Goal: Task Accomplishment & Management: Manage account settings

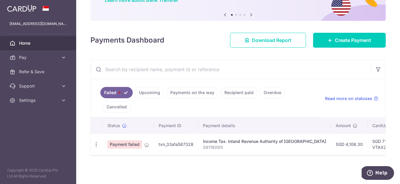
click at [279, 144] on p "S9116091I" at bounding box center [264, 147] width 123 height 6
click at [158, 142] on td "txn_33a1a587328" at bounding box center [176, 144] width 44 height 22
click at [94, 141] on icon "button" at bounding box center [96, 144] width 6 height 6
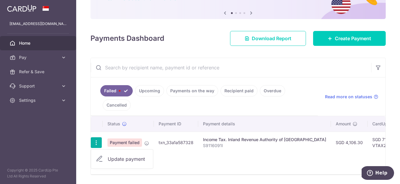
click at [105, 162] on link "Update payment" at bounding box center [122, 159] width 62 height 14
radio input "true"
type input "4,106.30"
type input "S9116091I"
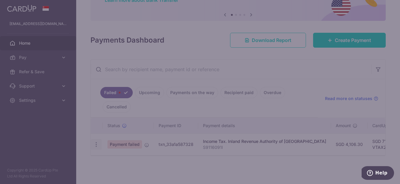
type input "VTAX25R"
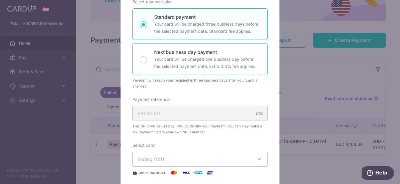
scroll to position [169, 0]
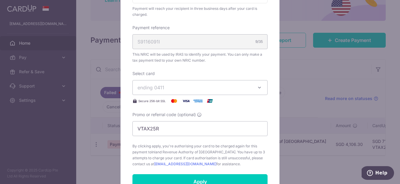
click at [184, 85] on span "ending 0411" at bounding box center [195, 87] width 114 height 7
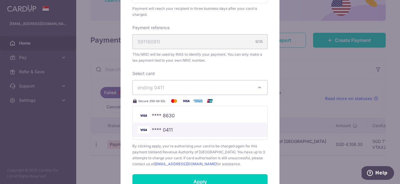
click at [174, 130] on span "**** 0411" at bounding box center [200, 129] width 125 height 7
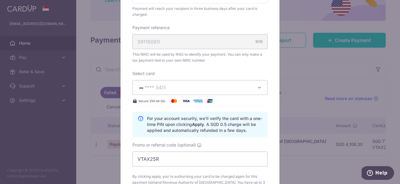
click at [200, 133] on p "For your account security, we’ll verify the card with a one-time PIN upon click…" at bounding box center [205, 125] width 116 height 18
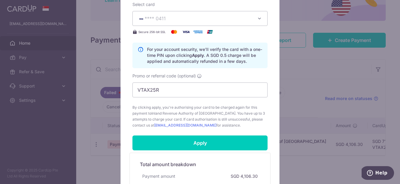
scroll to position [245, 0]
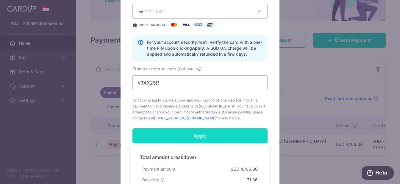
click at [197, 139] on input "Apply" at bounding box center [200, 135] width 135 height 15
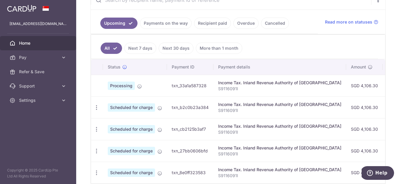
scroll to position [125, 0]
